Goal: Manage account settings

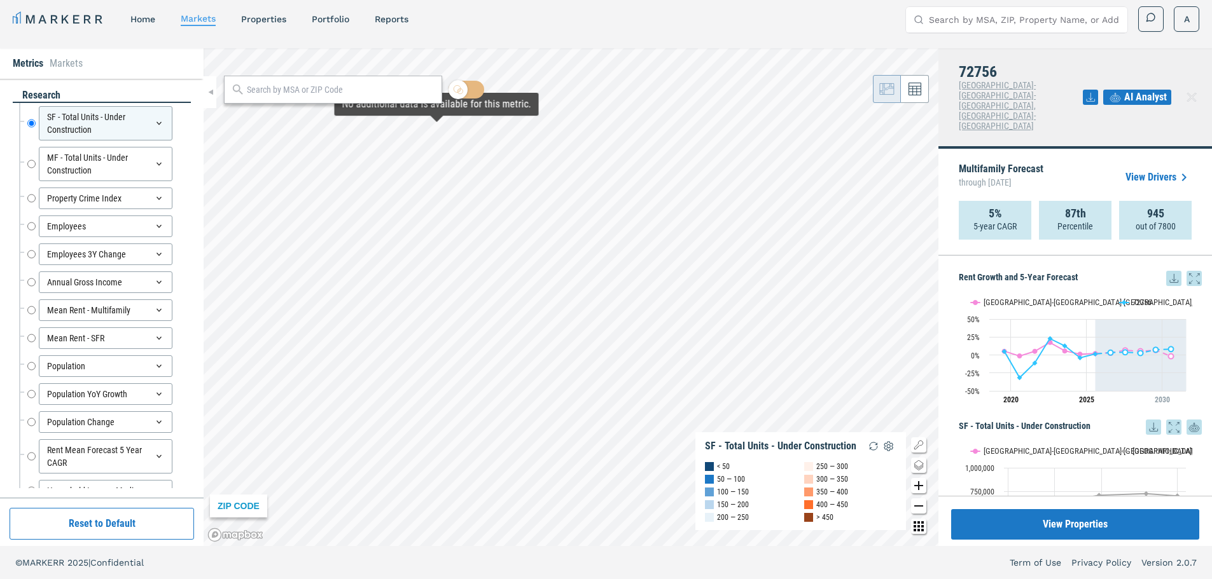
scroll to position [1170, 0]
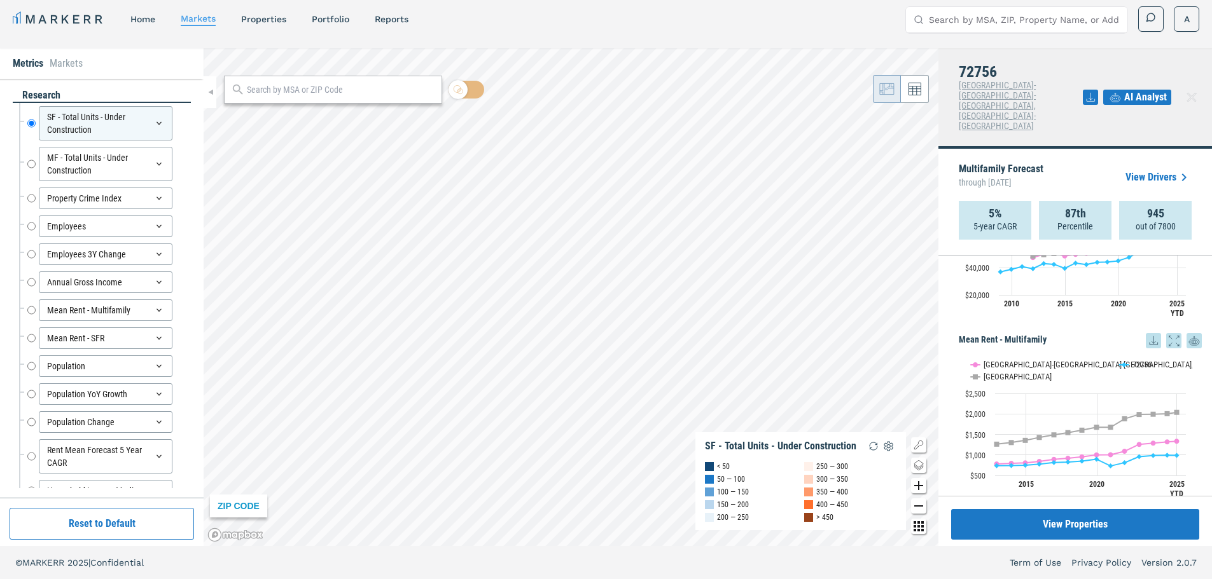
click at [334, 84] on input "text" at bounding box center [341, 89] width 188 height 13
click at [258, 120] on div "32784, [GEOGRAPHIC_DATA], [US_STATE]" at bounding box center [333, 112] width 218 height 13
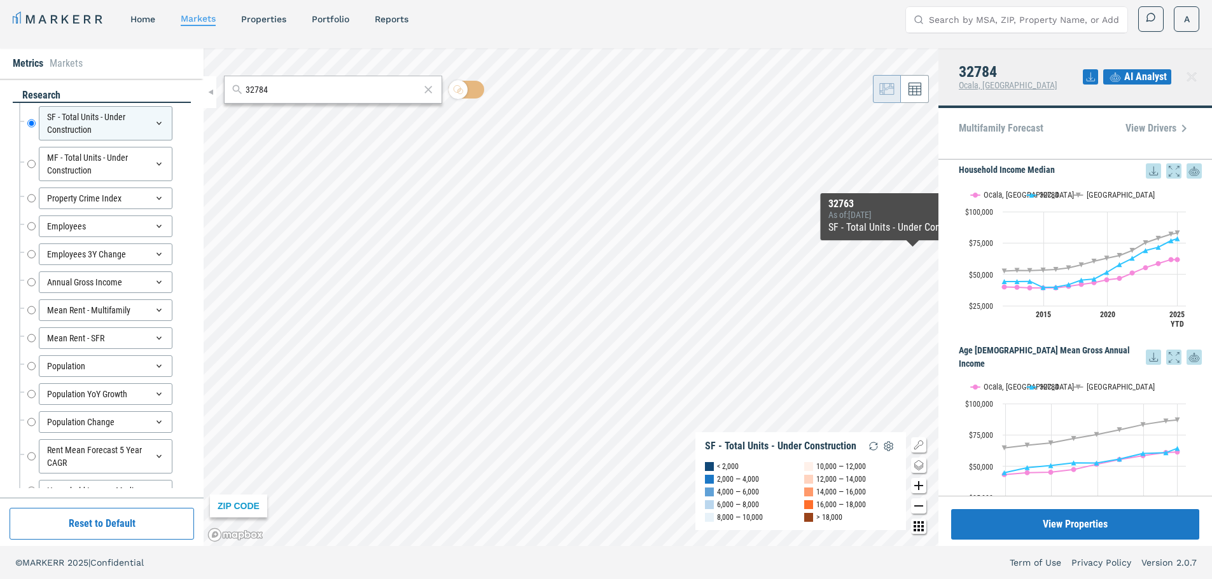
scroll to position [2217, 0]
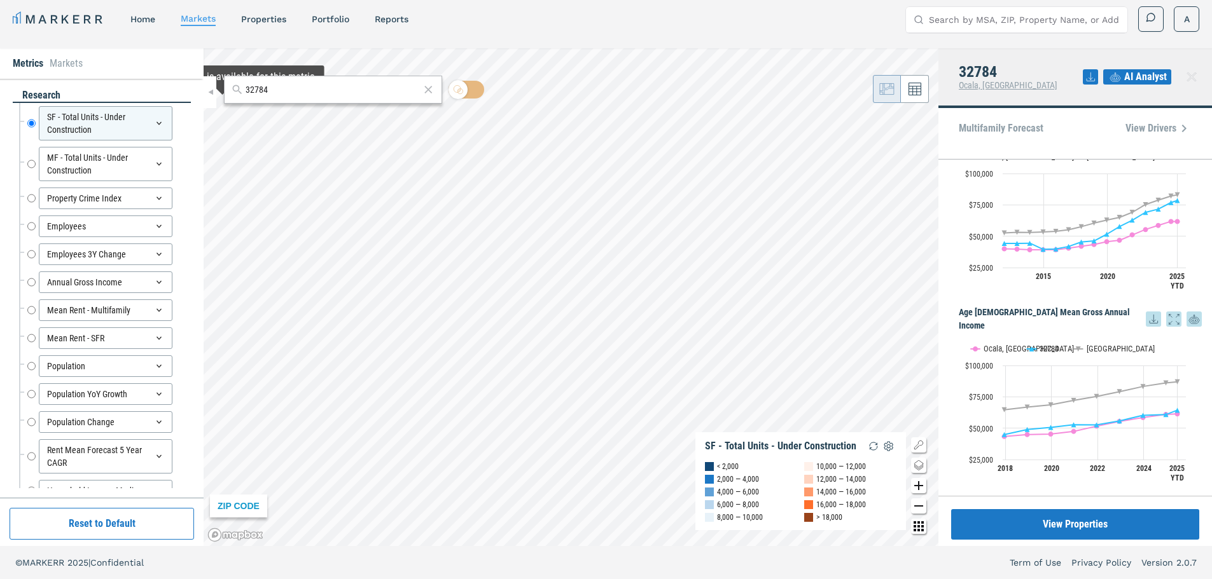
click at [287, 88] on input "32784" at bounding box center [333, 89] width 174 height 13
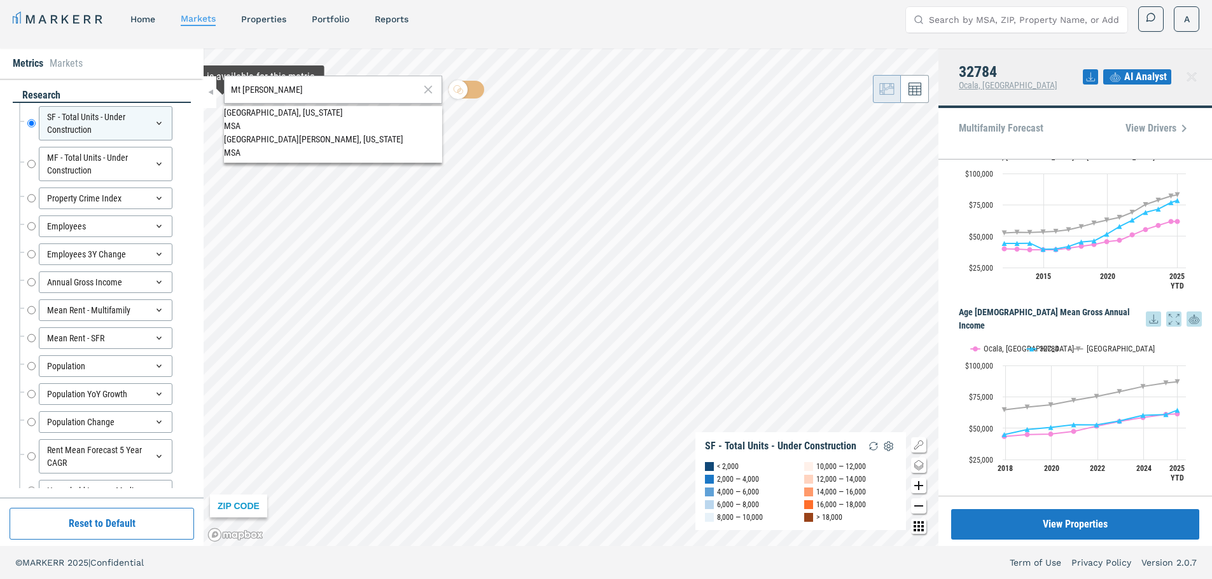
type input "Mt [PERSON_NAME]"
click at [268, 117] on div "[GEOGRAPHIC_DATA], [US_STATE]" at bounding box center [333, 112] width 218 height 13
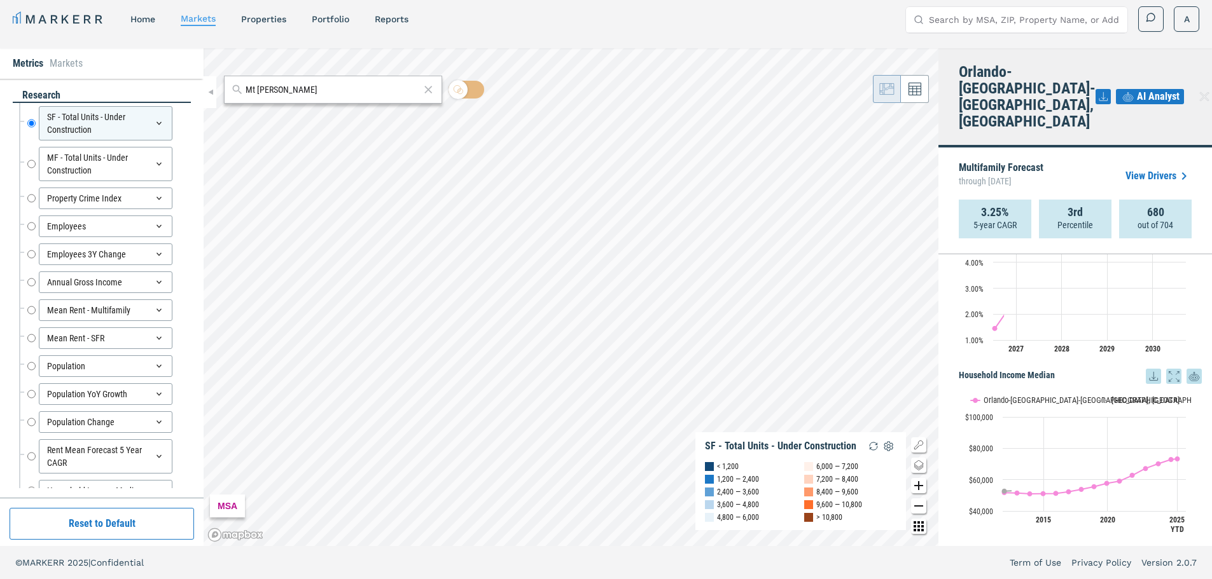
scroll to position [2366, 0]
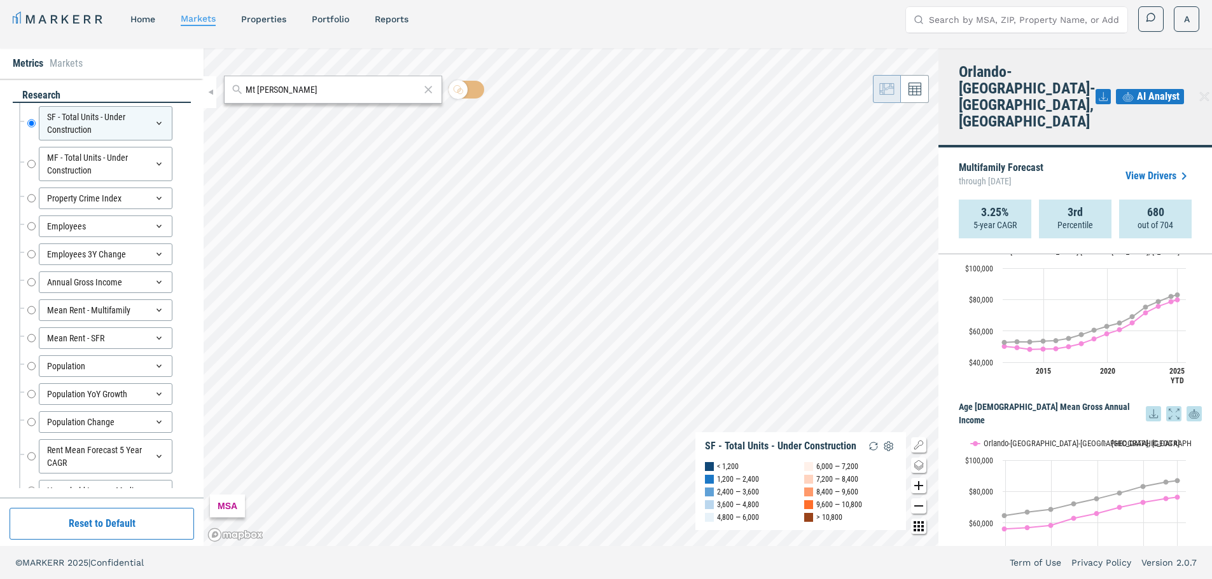
click at [292, 88] on input "Mt [PERSON_NAME]" at bounding box center [333, 89] width 174 height 13
click at [431, 89] on icon at bounding box center [429, 90] width 8 height 8
click at [318, 86] on input "text" at bounding box center [341, 89] width 188 height 13
click at [305, 91] on input "Mt [PERSON_NAME]" at bounding box center [333, 89] width 174 height 13
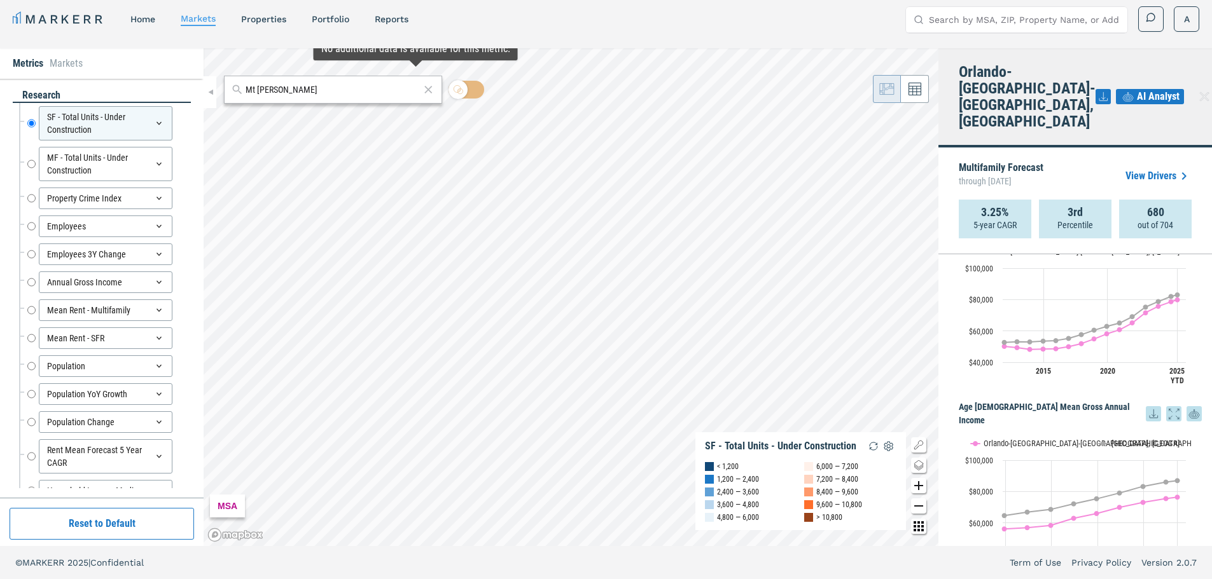
click at [305, 91] on input "Mt [PERSON_NAME]" at bounding box center [333, 89] width 174 height 13
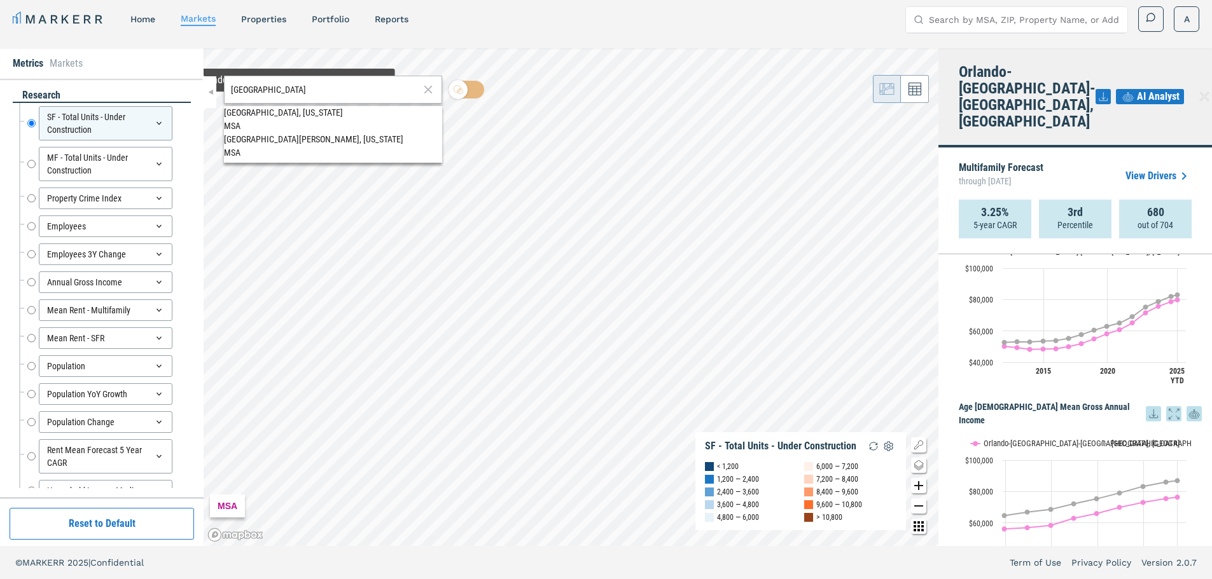
click at [280, 118] on div "[GEOGRAPHIC_DATA], [US_STATE]" at bounding box center [333, 112] width 218 height 13
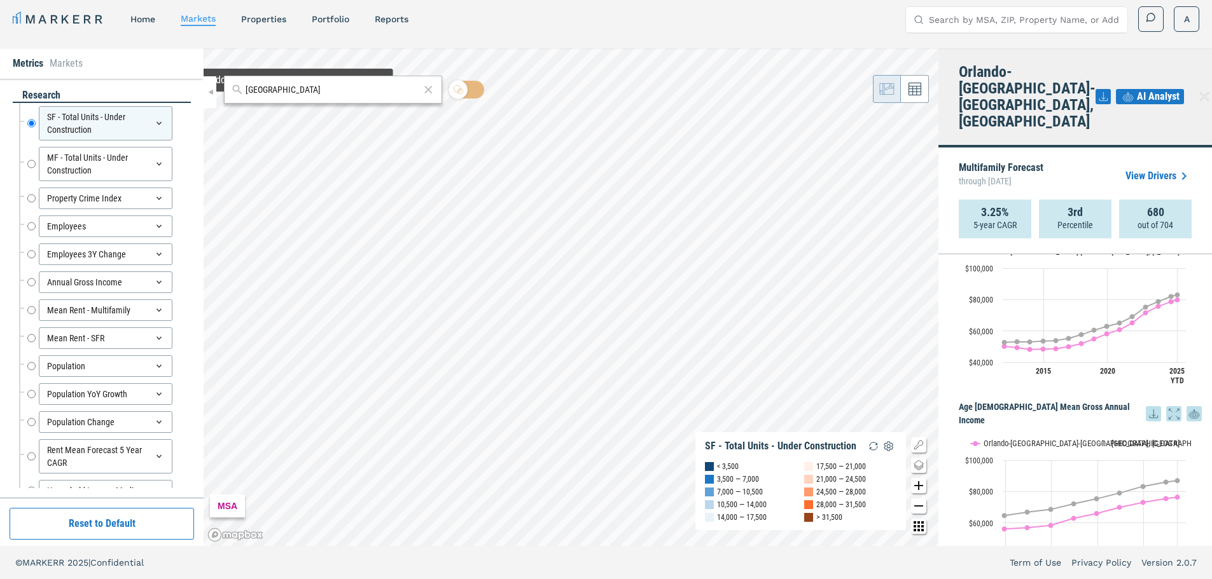
click at [302, 91] on input "[GEOGRAPHIC_DATA]" at bounding box center [333, 89] width 174 height 13
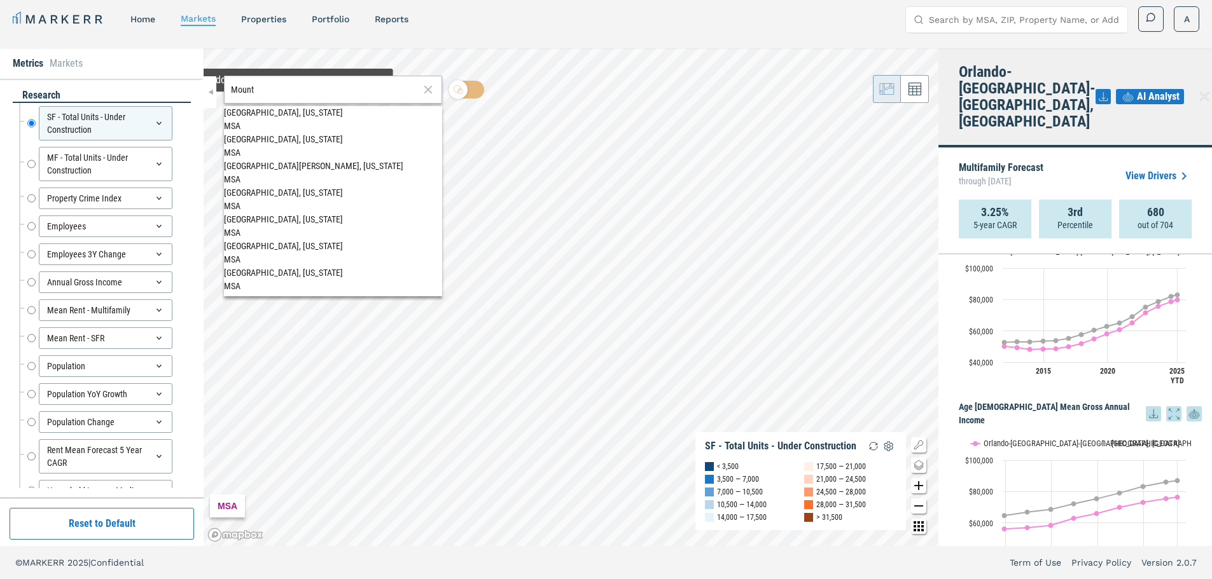
type input "Mount"
click at [240, 121] on span "MSA" at bounding box center [232, 126] width 17 height 10
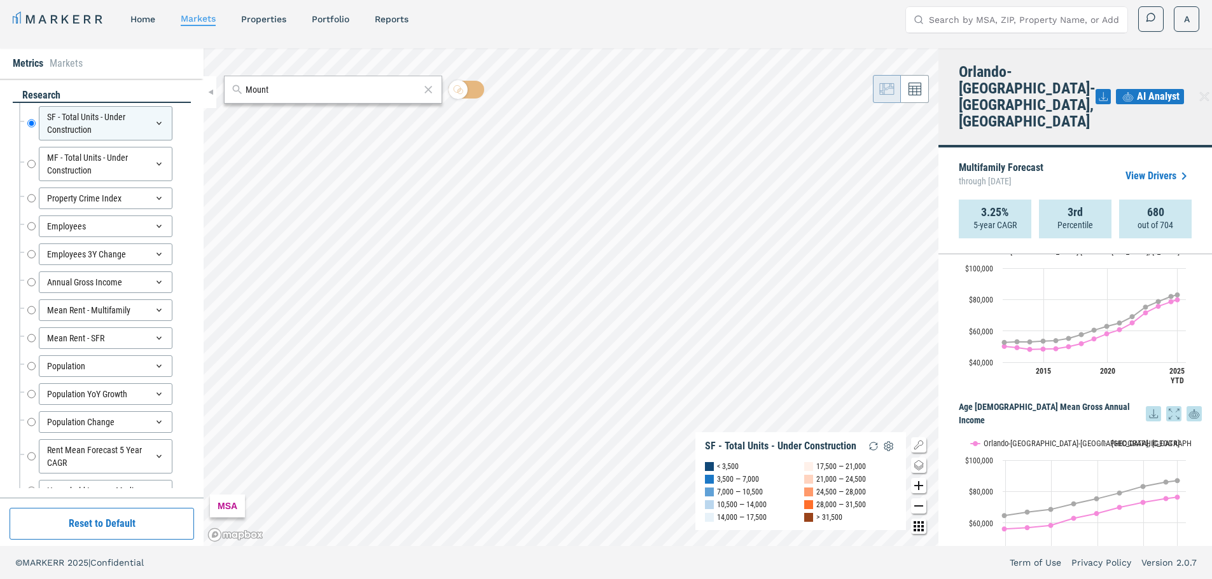
click at [429, 90] on icon at bounding box center [429, 90] width 8 height 8
click at [317, 85] on input "text" at bounding box center [341, 89] width 188 height 13
